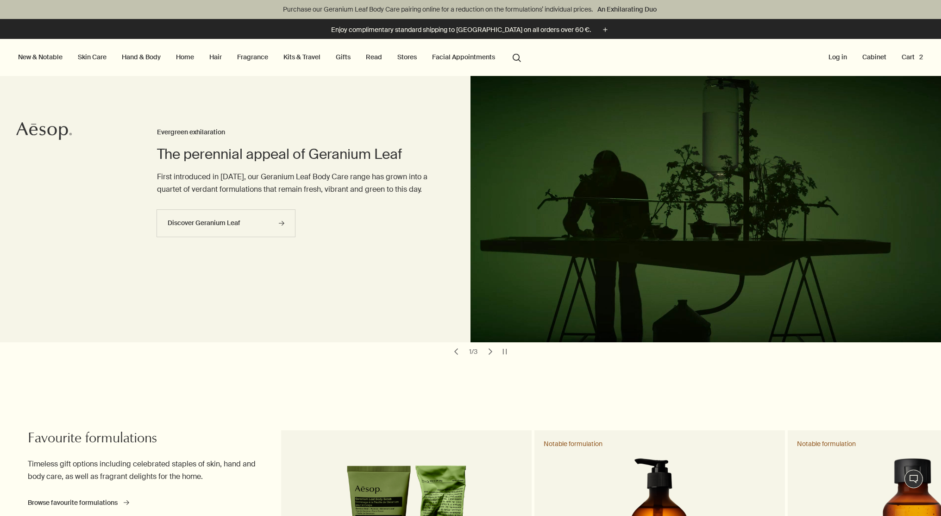
click at [830, 61] on button "Log in" at bounding box center [837, 57] width 22 height 12
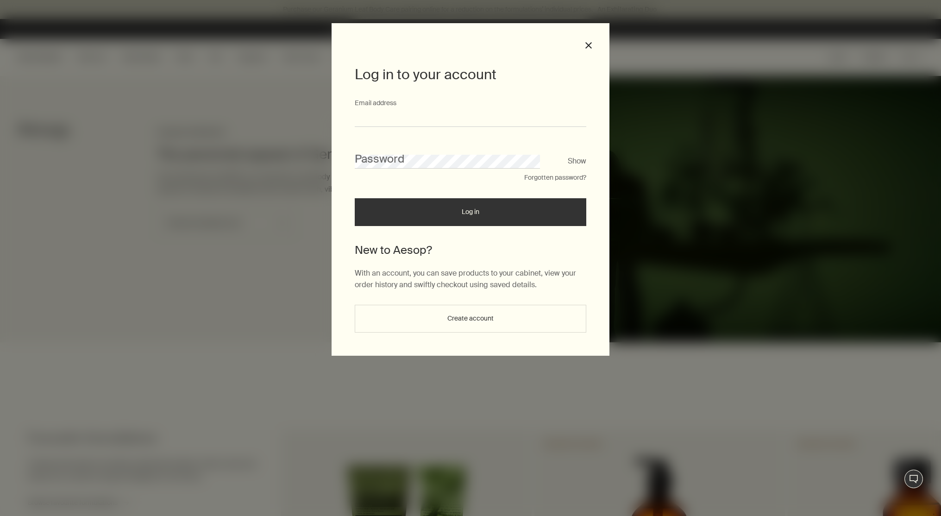
type input "**********"
click at [470, 215] on button "Log in" at bounding box center [470, 212] width 231 height 28
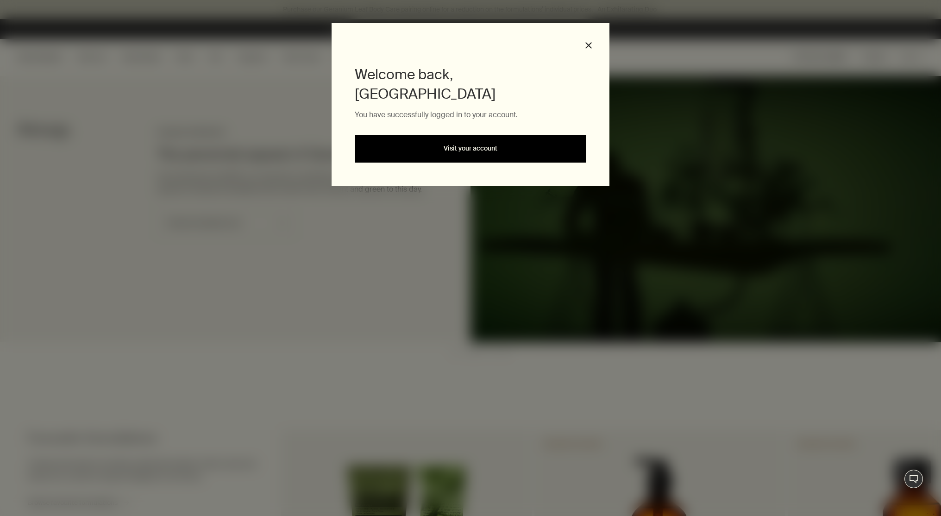
click at [469, 135] on link "Visit your account" at bounding box center [470, 149] width 231 height 28
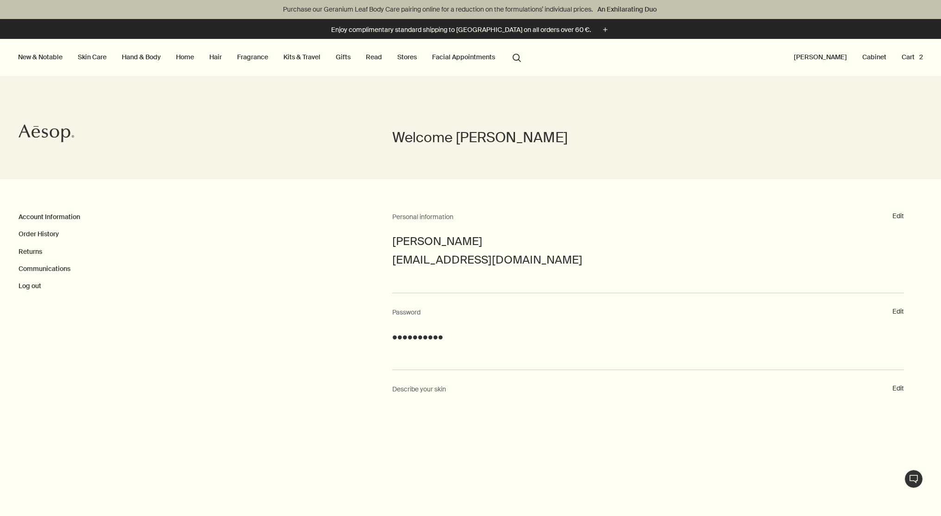
click at [93, 56] on link "Skin Care" at bounding box center [92, 57] width 32 height 12
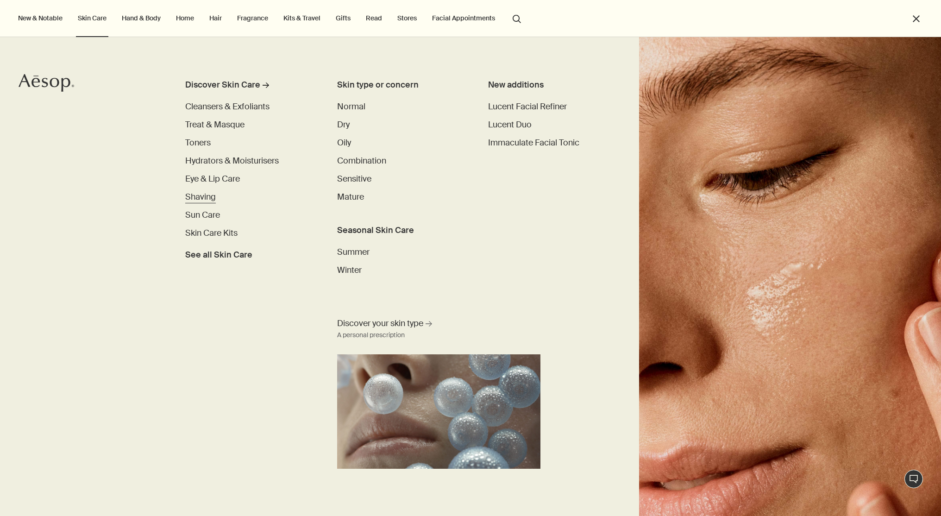
click at [196, 196] on span "Shaving" at bounding box center [200, 196] width 31 height 11
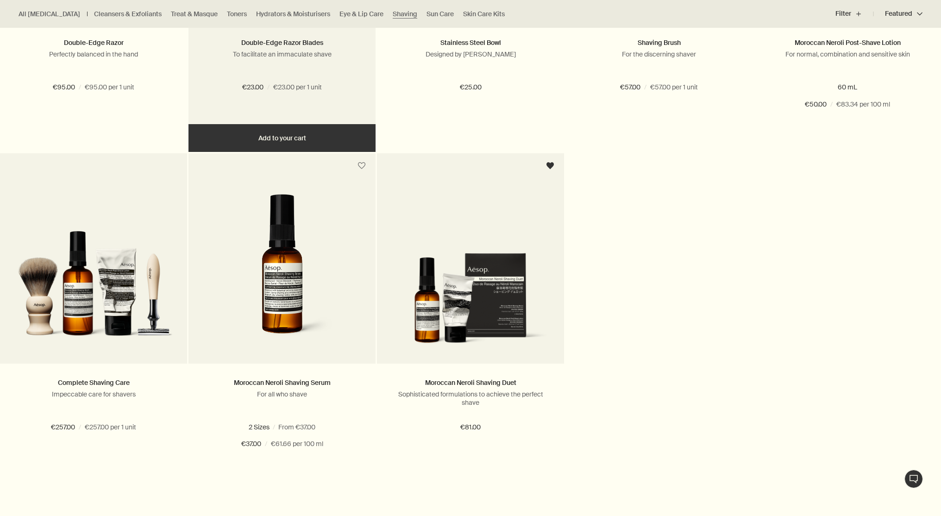
scroll to position [507, 0]
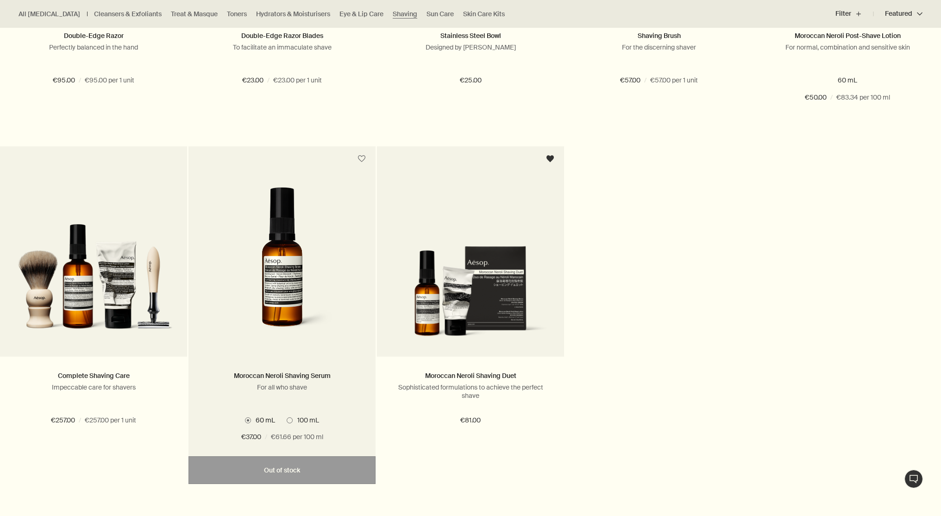
click at [289, 300] on img at bounding box center [281, 265] width 159 height 156
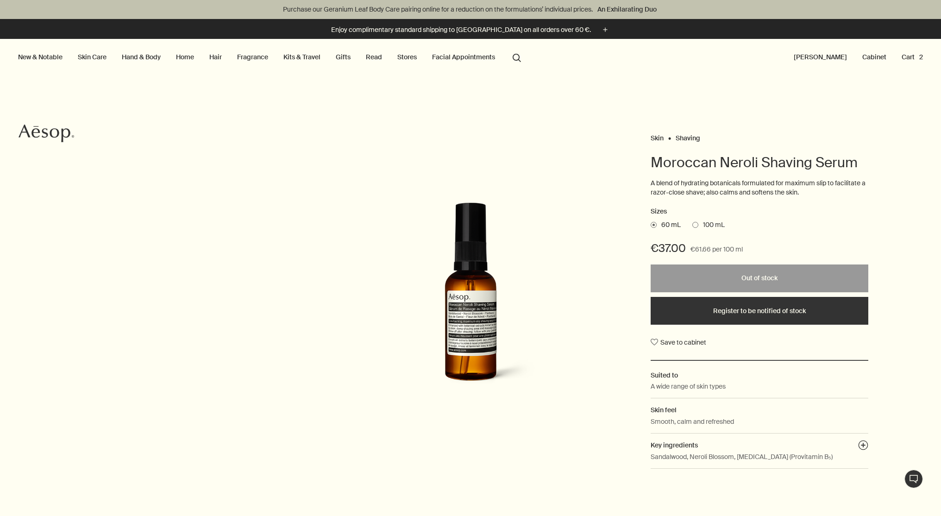
click at [695, 222] on span at bounding box center [695, 225] width 6 height 6
click at [692, 221] on input "100 mL" at bounding box center [692, 223] width 0 height 6
